Goal: Transaction & Acquisition: Download file/media

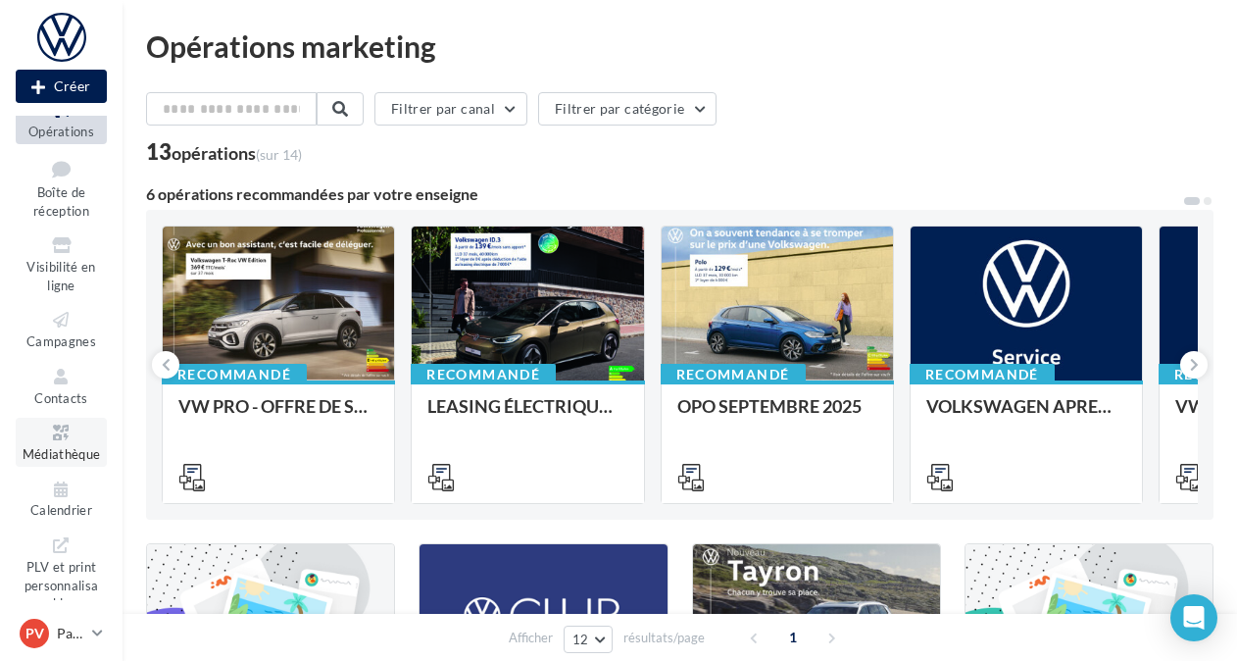
click at [39, 456] on span "Médiathèque" at bounding box center [62, 454] width 78 height 16
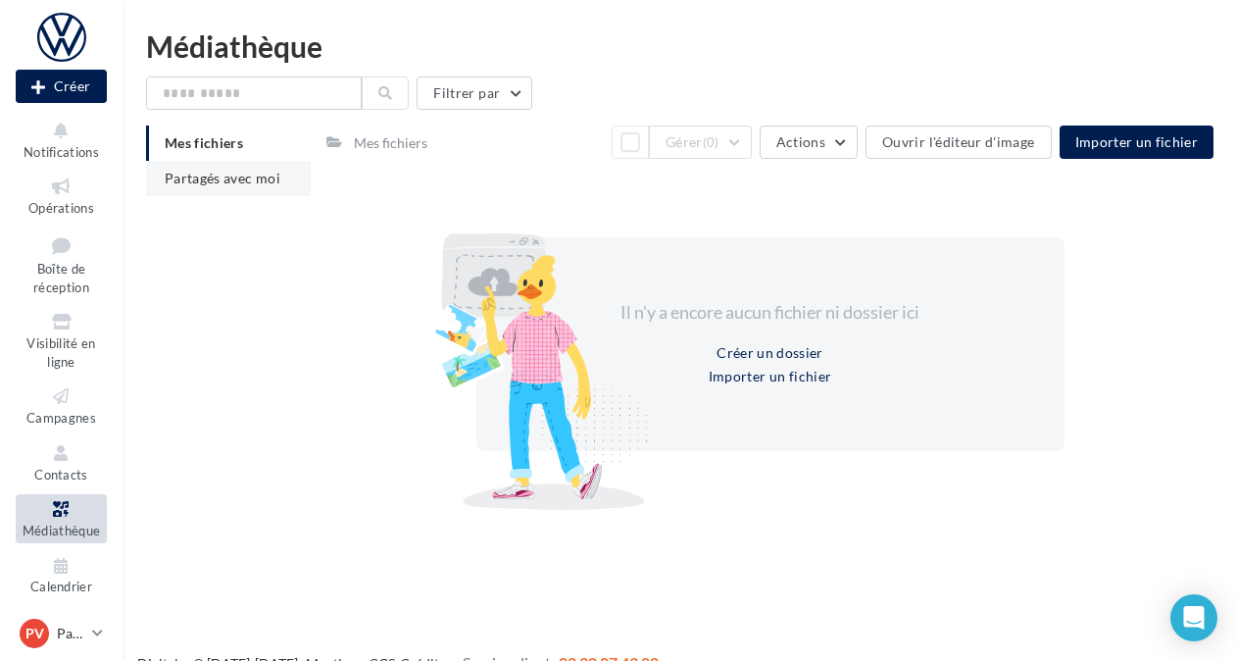
click at [186, 174] on span "Partagés avec moi" at bounding box center [223, 178] width 116 height 17
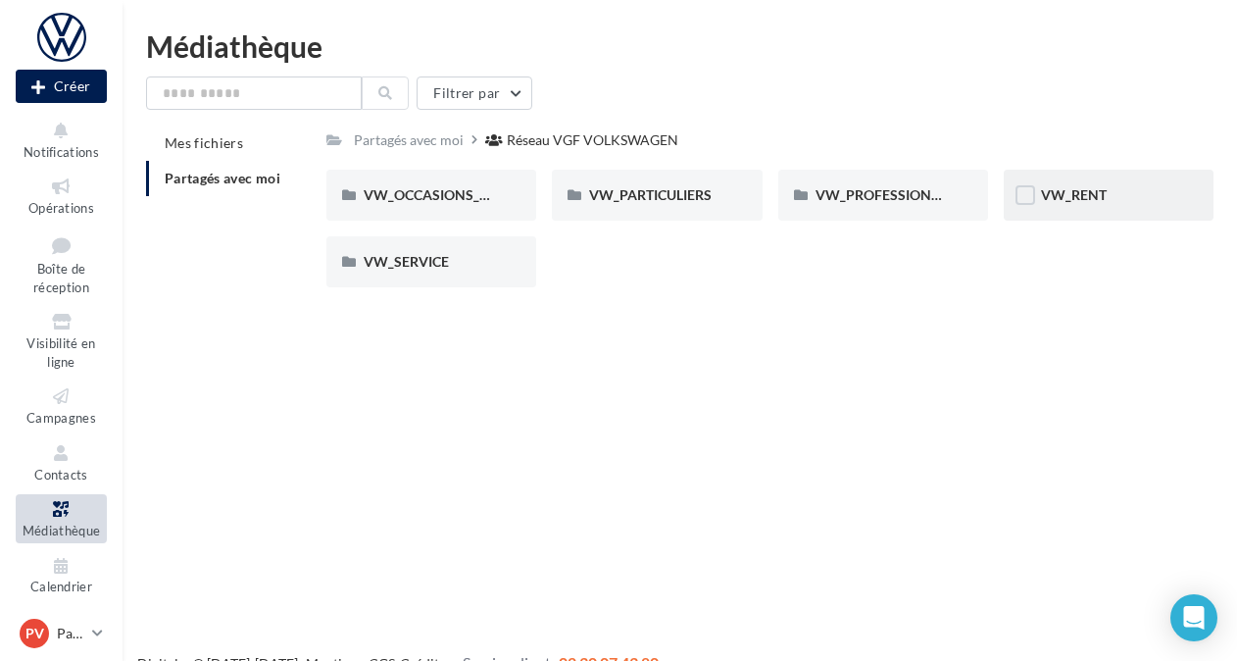
click at [1076, 190] on span "VW_RENT" at bounding box center [1074, 194] width 66 height 17
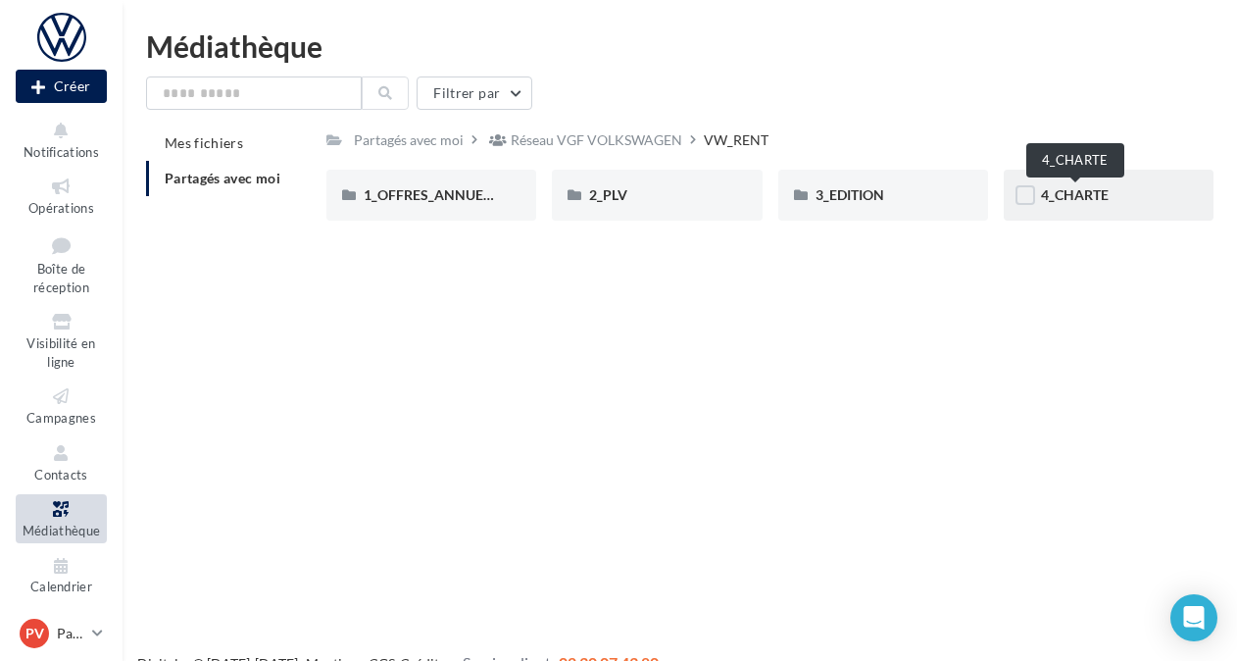
click at [1065, 195] on span "4_CHARTE" at bounding box center [1075, 194] width 68 height 17
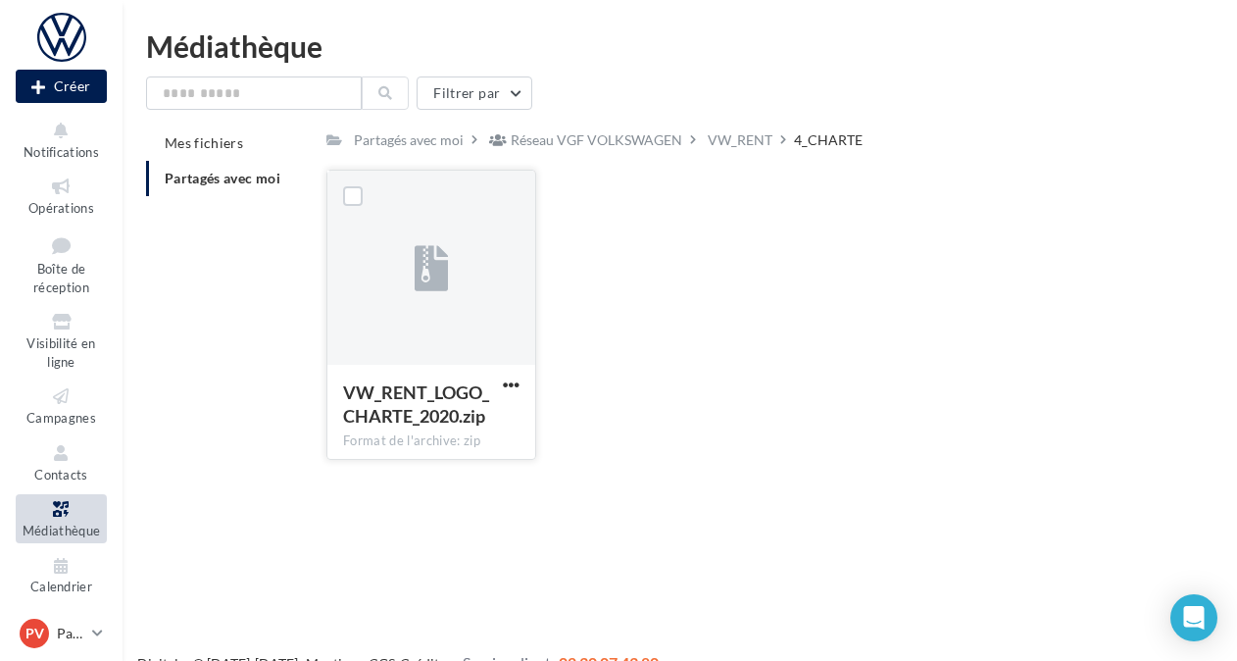
click at [403, 424] on span "VW_RENT_LOGO_CHARTE_2020.zip" at bounding box center [416, 403] width 146 height 45
click at [427, 282] on icon at bounding box center [432, 269] width 34 height 45
click at [415, 387] on span "VW_RENT_LOGO_CHARTE_2020.zip" at bounding box center [416, 403] width 146 height 45
click at [507, 379] on span "button" at bounding box center [511, 384] width 17 height 17
click at [410, 417] on button "Télécharger" at bounding box center [425, 423] width 196 height 51
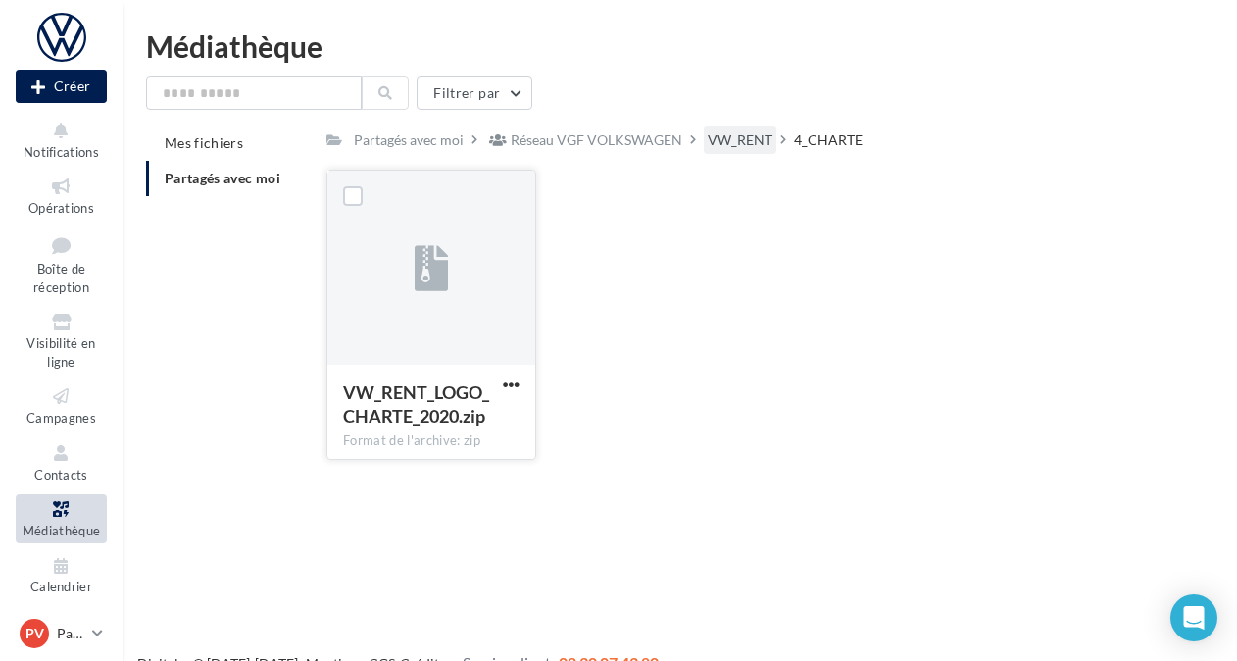
click at [729, 134] on div "VW_RENT" at bounding box center [740, 140] width 65 height 20
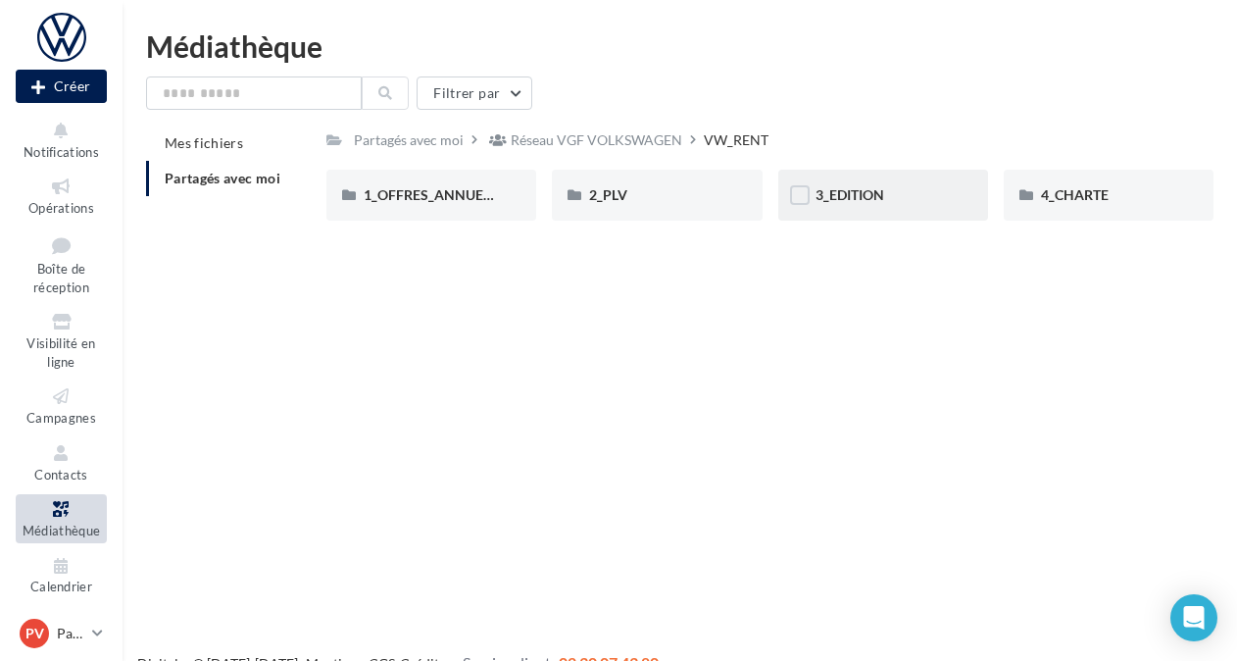
click at [882, 200] on span "3_EDITION" at bounding box center [850, 194] width 69 height 17
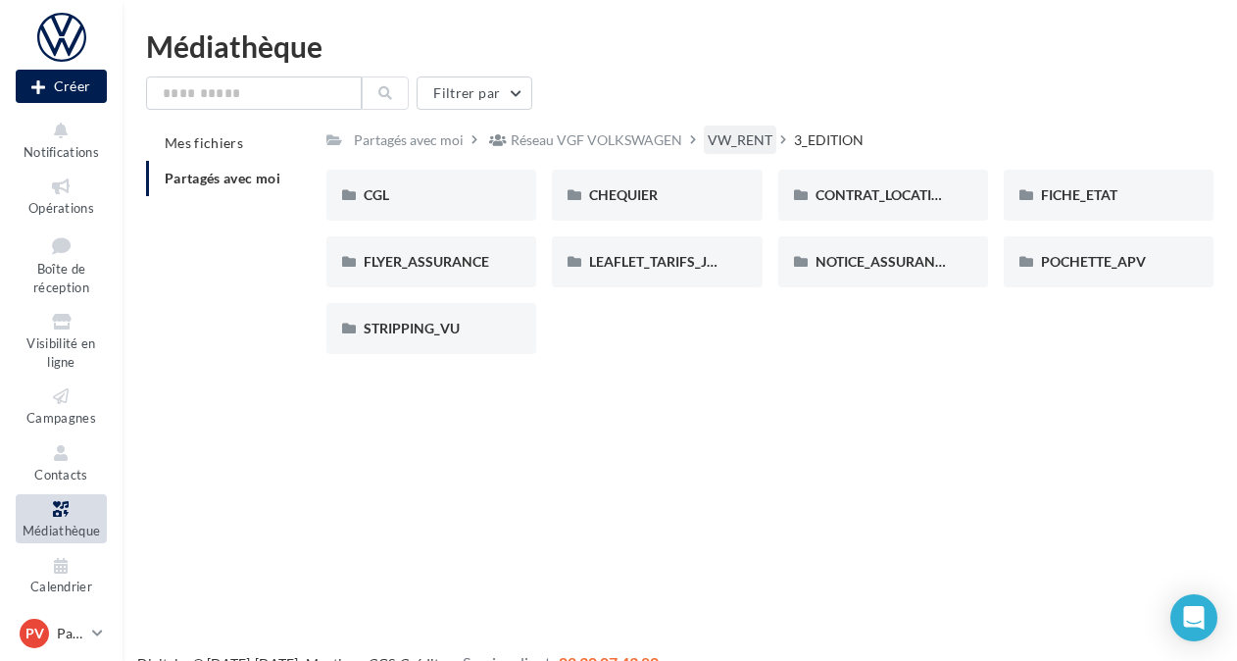
click at [751, 139] on div "VW_RENT" at bounding box center [740, 140] width 65 height 20
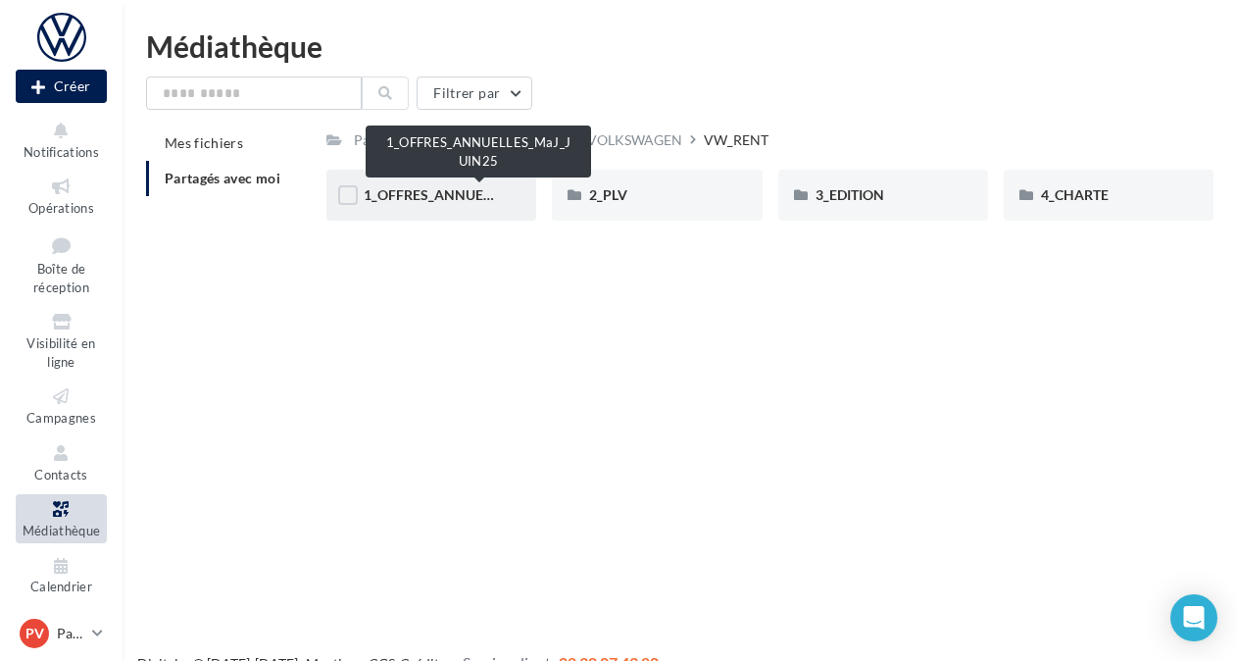
click at [422, 196] on span "1_OFFRES_ANNUELLES_MaJ_JUIN25" at bounding box center [480, 194] width 232 height 17
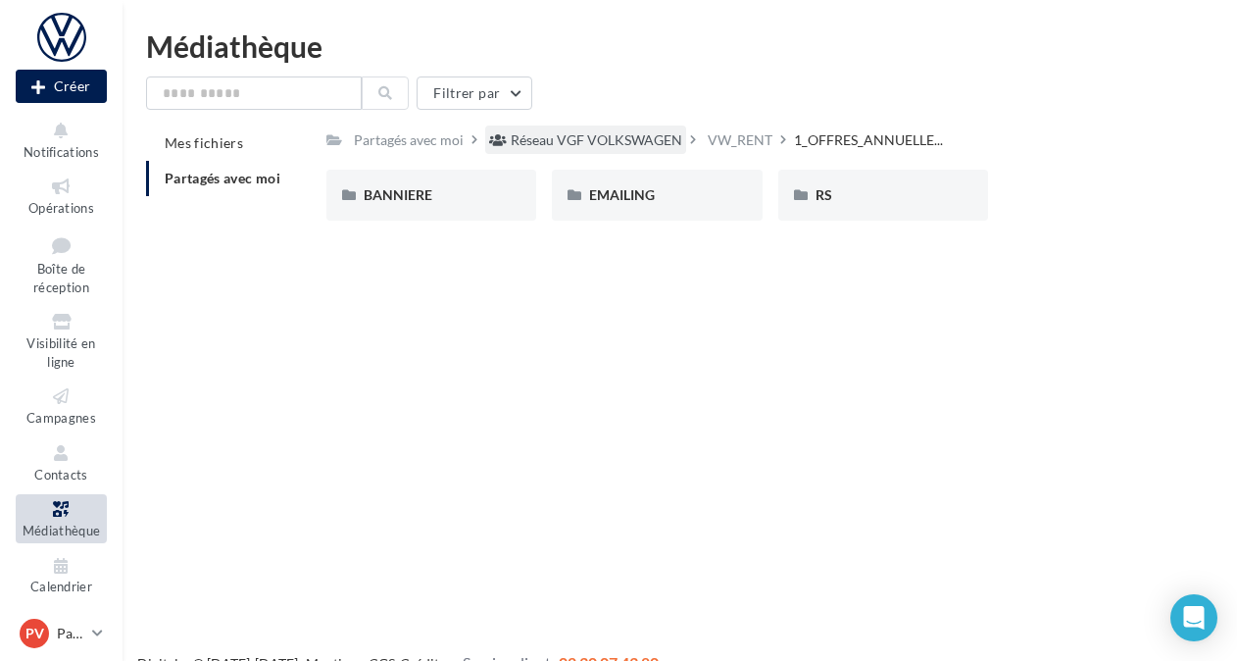
click at [606, 151] on div "Réseau VGF VOLKSWAGEN" at bounding box center [585, 139] width 201 height 28
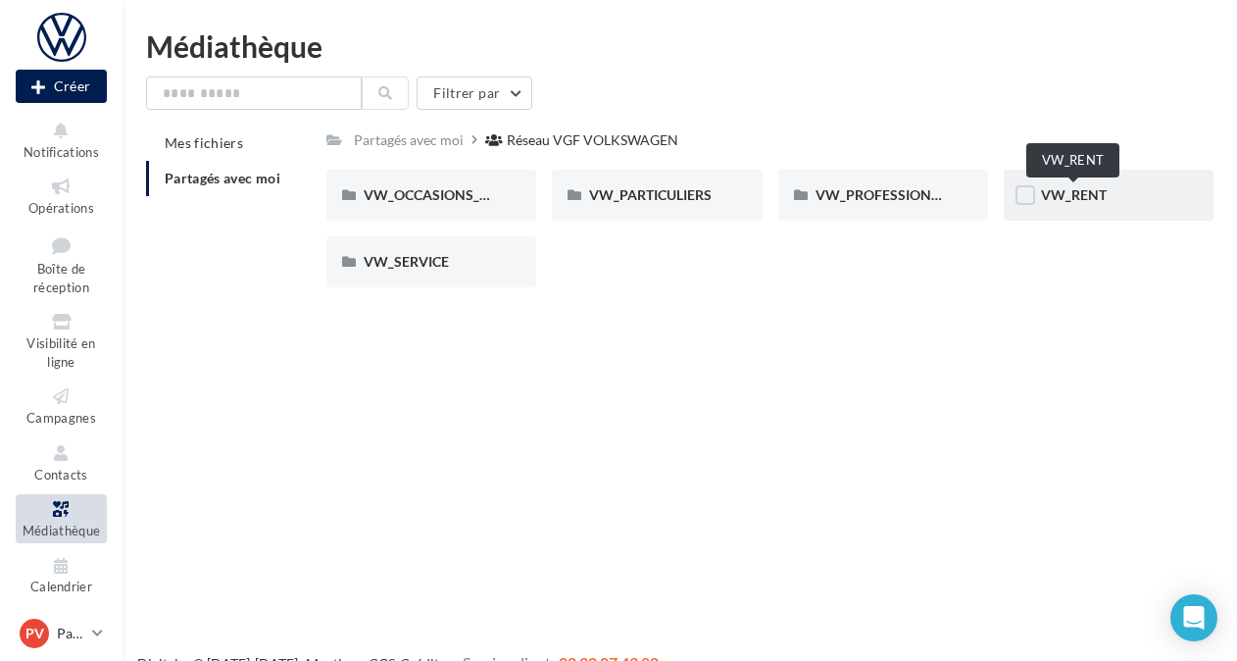
click at [1059, 194] on span "VW_RENT" at bounding box center [1074, 194] width 66 height 17
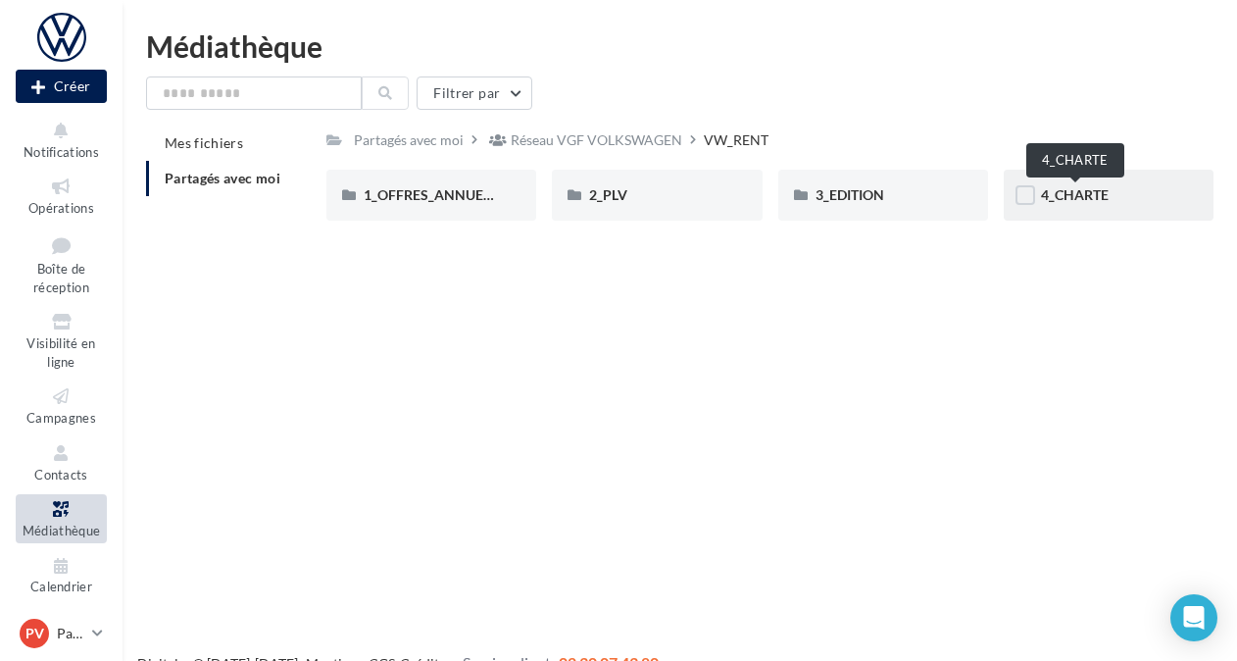
click at [1103, 196] on span "4_CHARTE" at bounding box center [1075, 194] width 68 height 17
